Goal: Check status: Check status

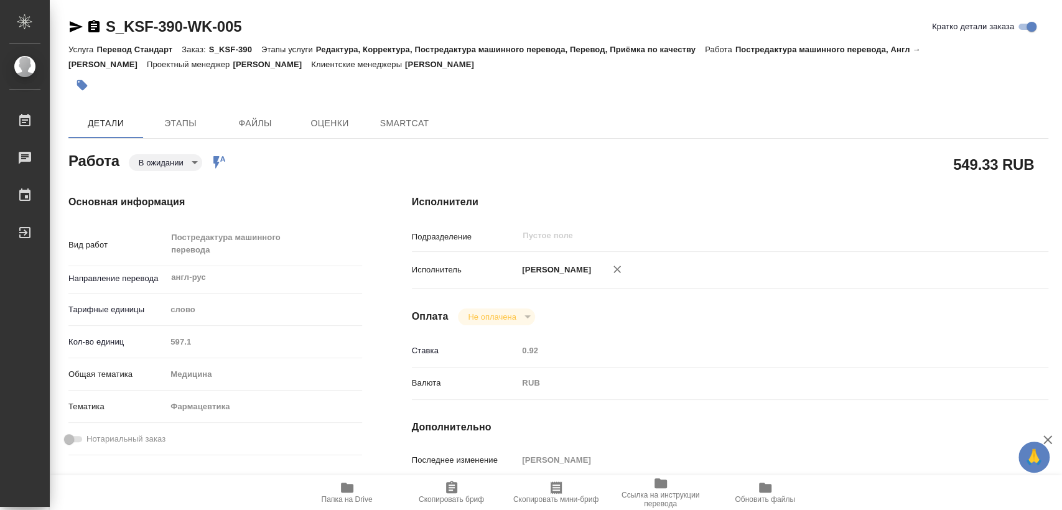
type textarea "x"
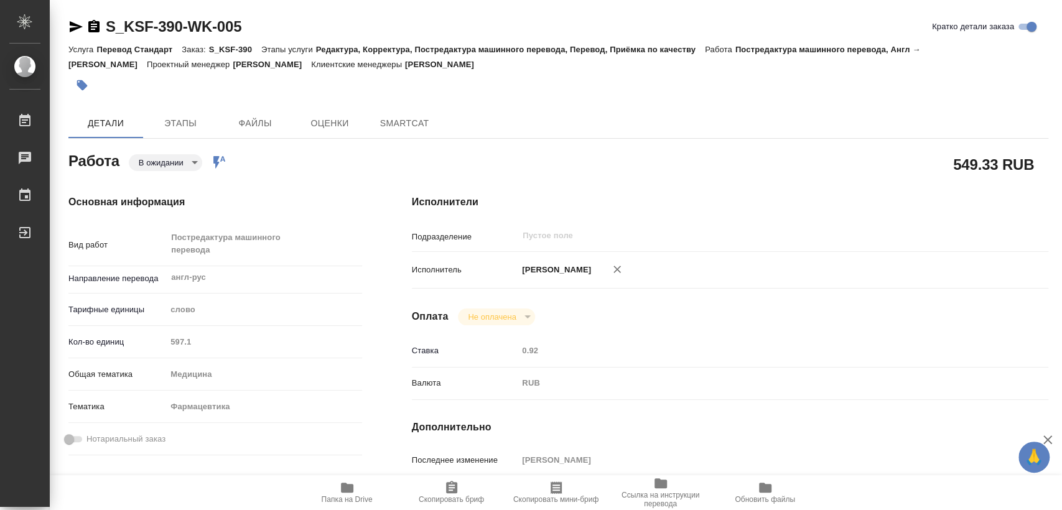
type textarea "x"
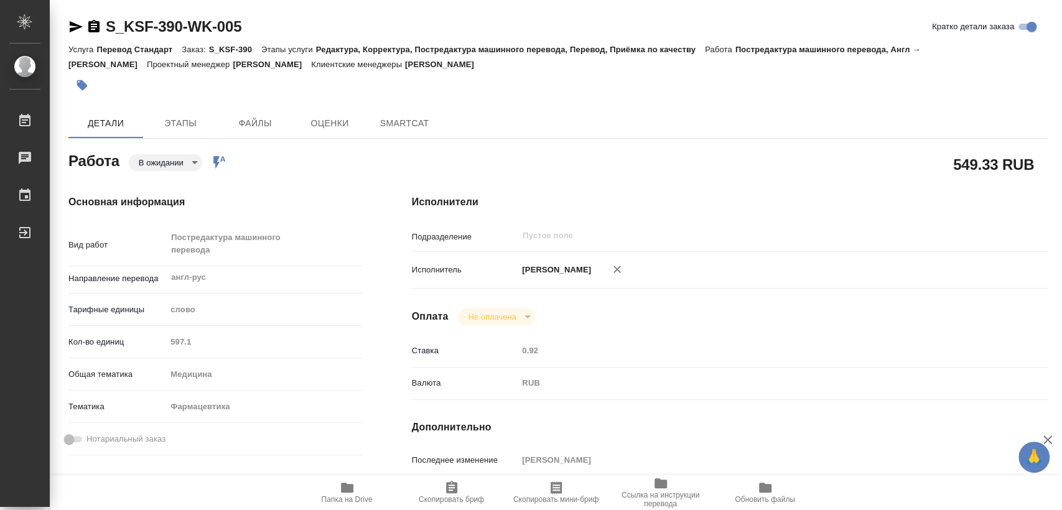
click at [96, 26] on icon "button" at bounding box center [93, 26] width 11 height 12
type textarea "x"
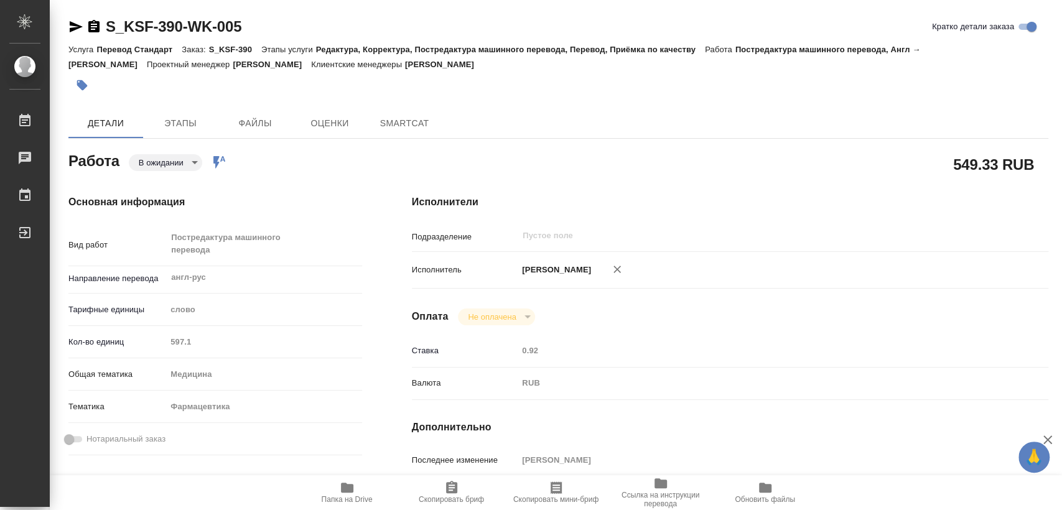
type textarea "x"
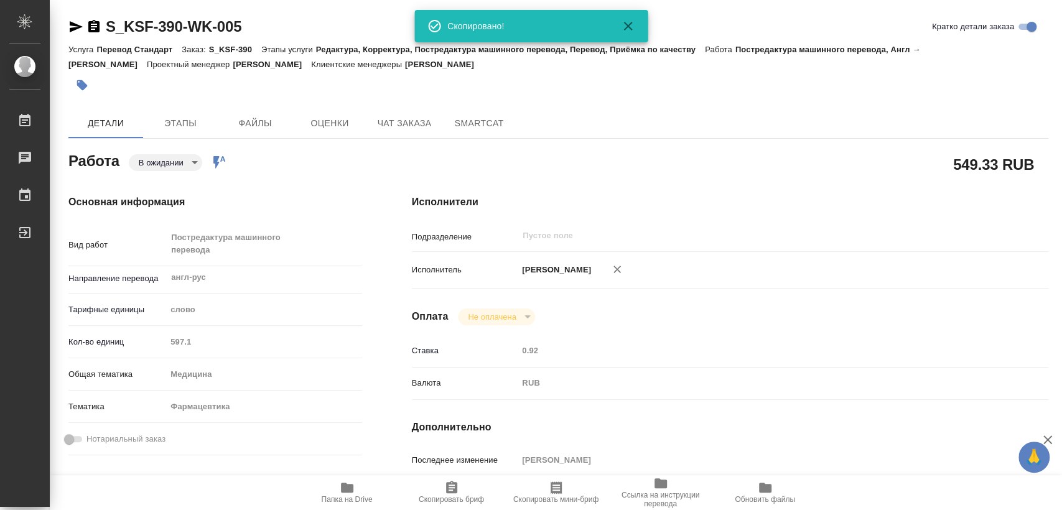
type textarea "x"
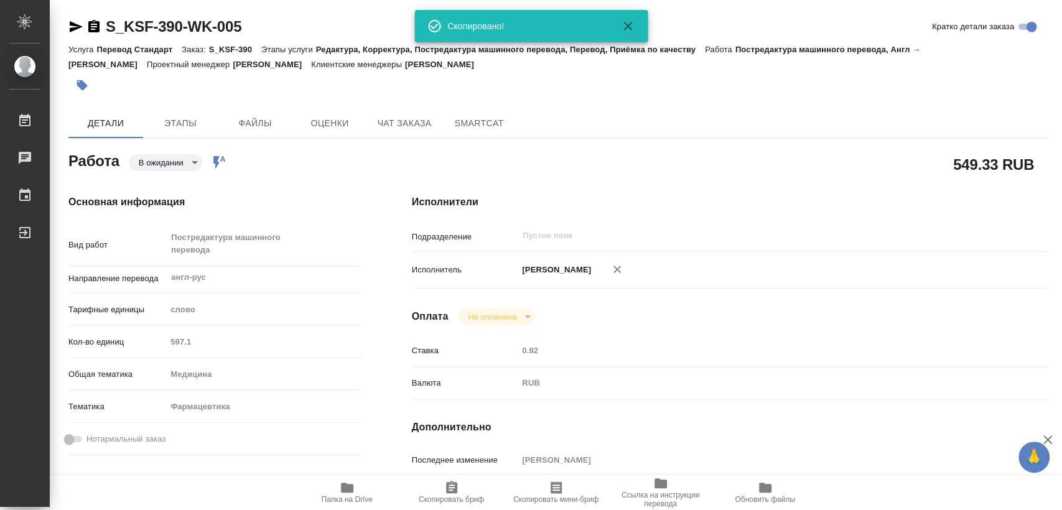
type textarea "x"
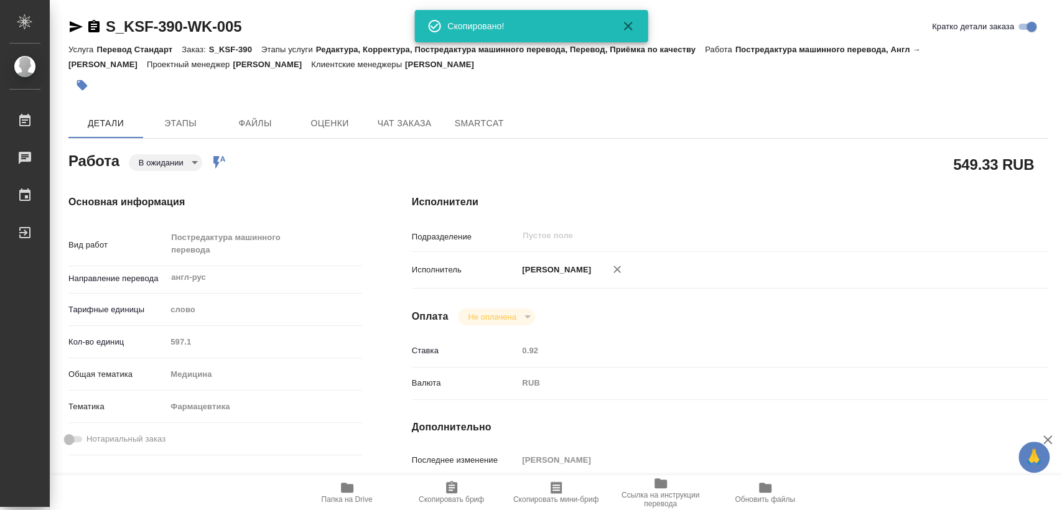
type textarea "x"
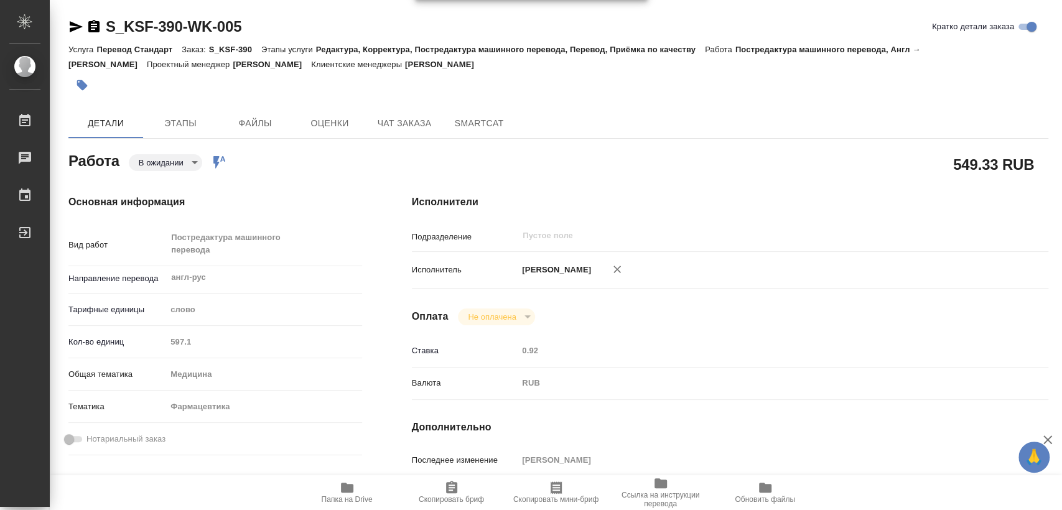
click at [180, 162] on body "🙏 .cls-1 fill:#fff; AWATERA [PERSON_NAME] Чаты График Выйти S_KSF-390-WK-005 Кр…" at bounding box center [531, 255] width 1062 height 510
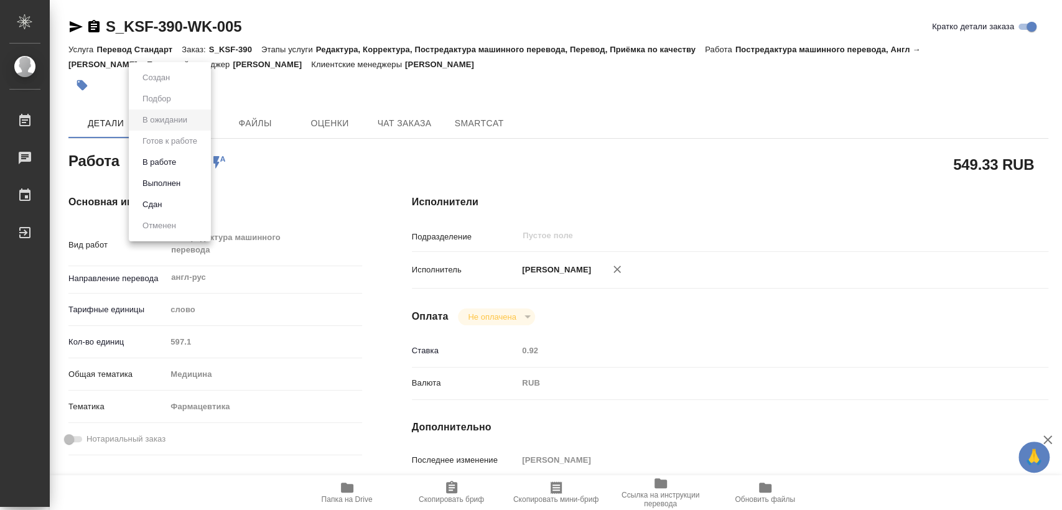
type textarea "x"
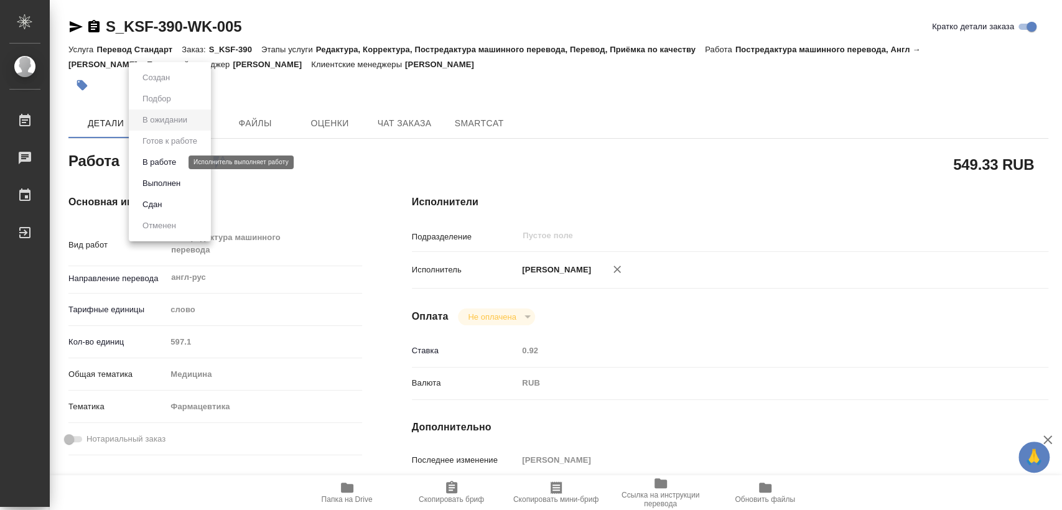
click at [176, 164] on button "В работе" at bounding box center [159, 163] width 41 height 14
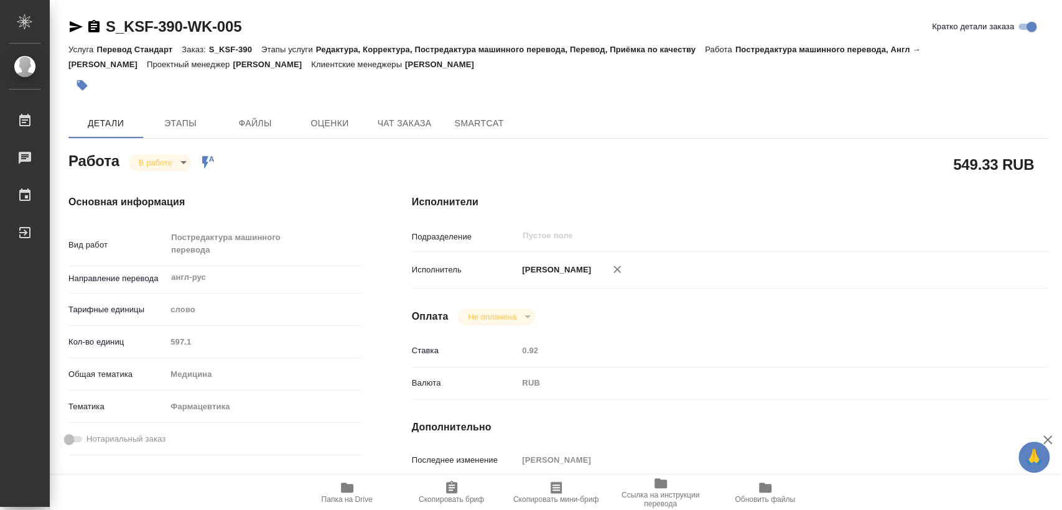
type textarea "x"
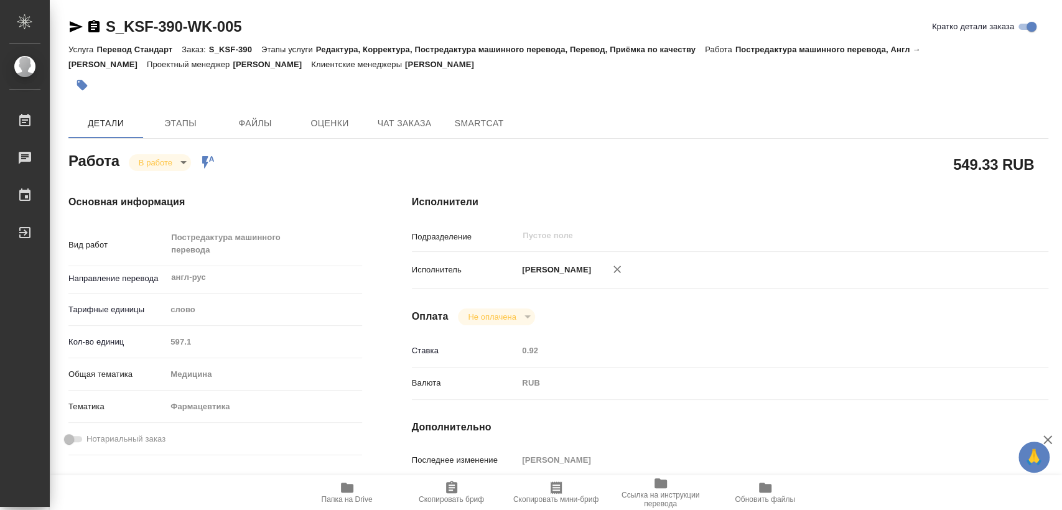
type textarea "x"
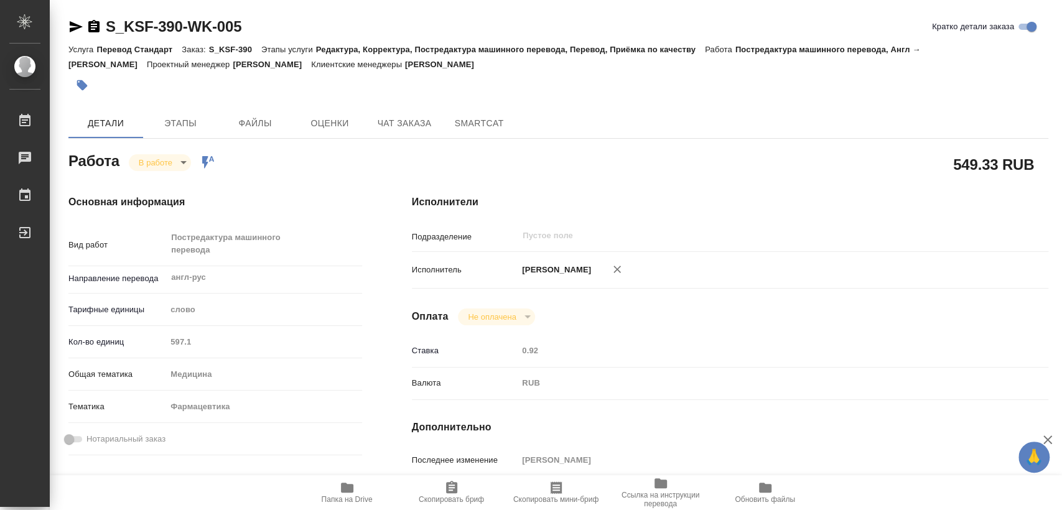
type textarea "x"
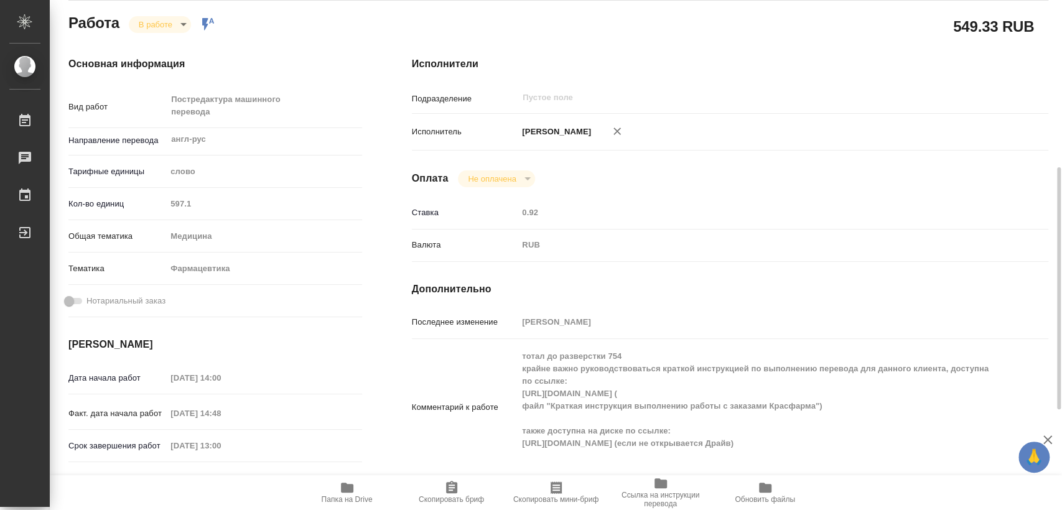
scroll to position [207, 0]
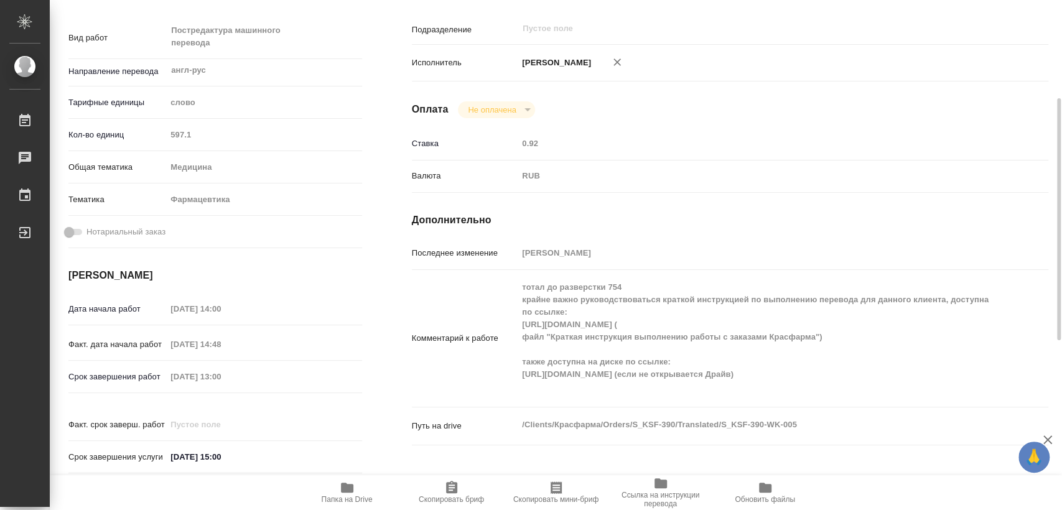
click at [154, 371] on div "Срок завершения работ [DATE] 13:00" at bounding box center [215, 377] width 294 height 22
